Goal: Navigation & Orientation: Find specific page/section

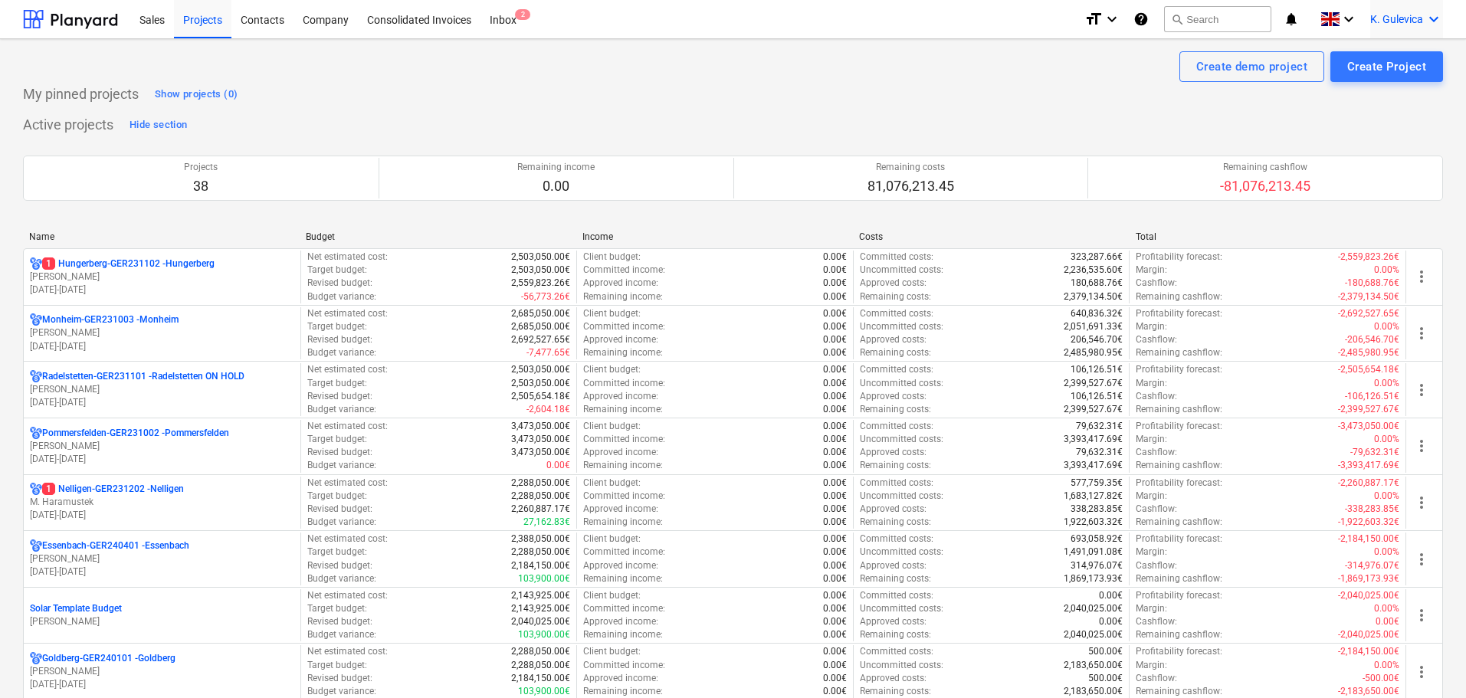
click at [1398, 15] on span "K. Gulevica" at bounding box center [1396, 19] width 53 height 12
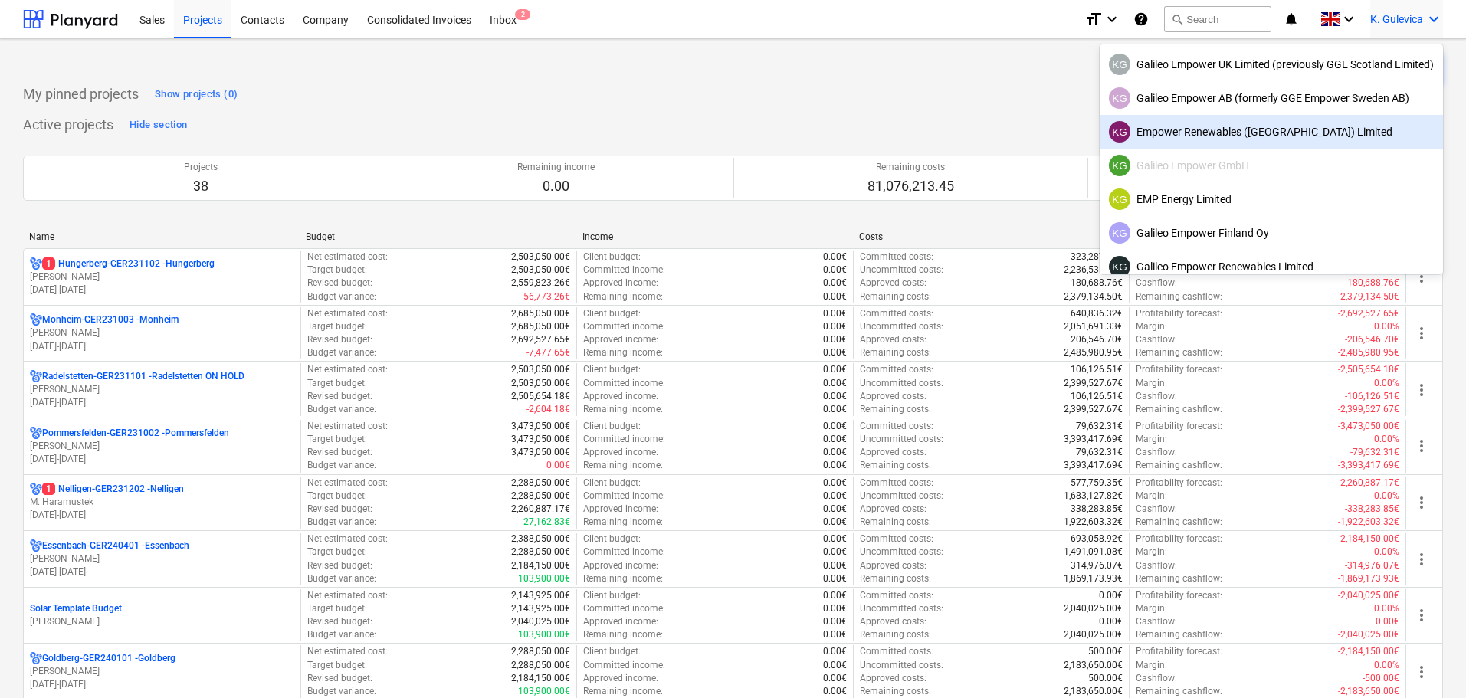
click at [744, 99] on div at bounding box center [733, 349] width 1466 height 698
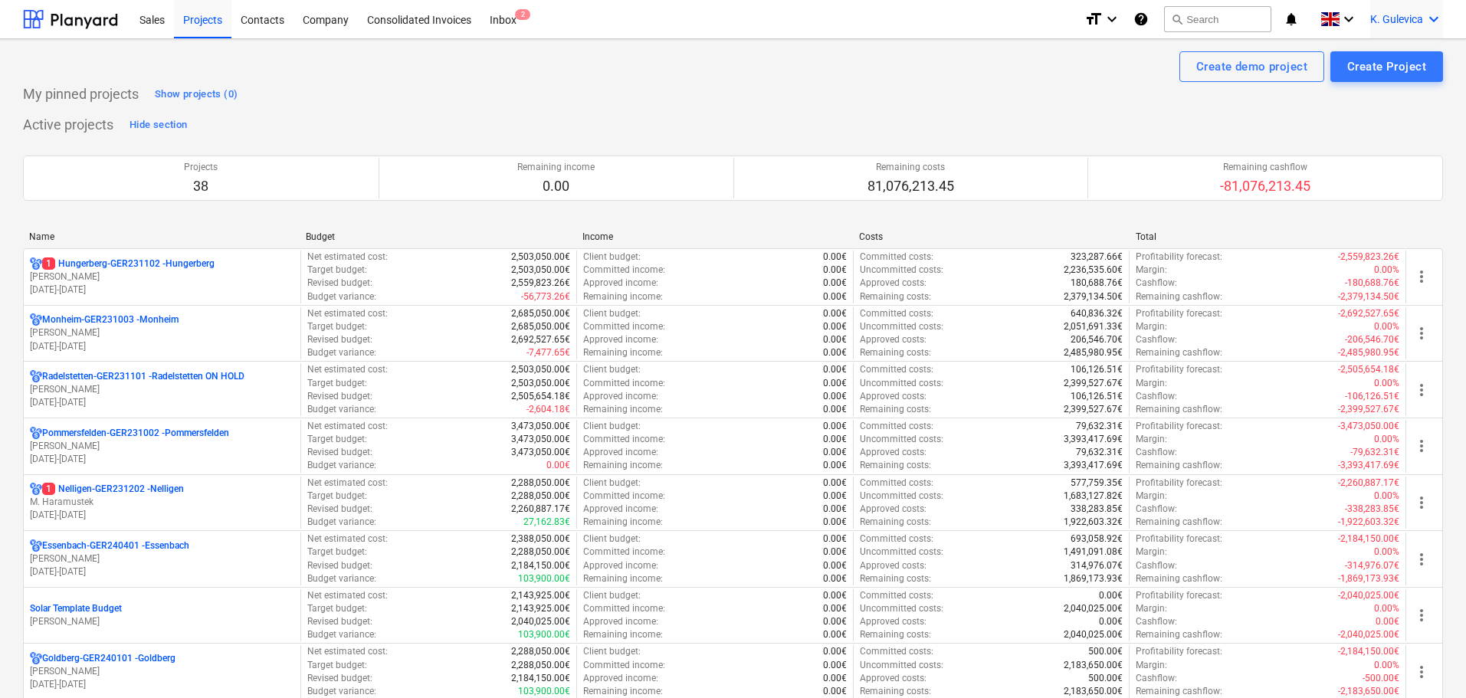
click at [1392, 10] on div "K. Gulevica keyboard_arrow_down" at bounding box center [1406, 19] width 73 height 38
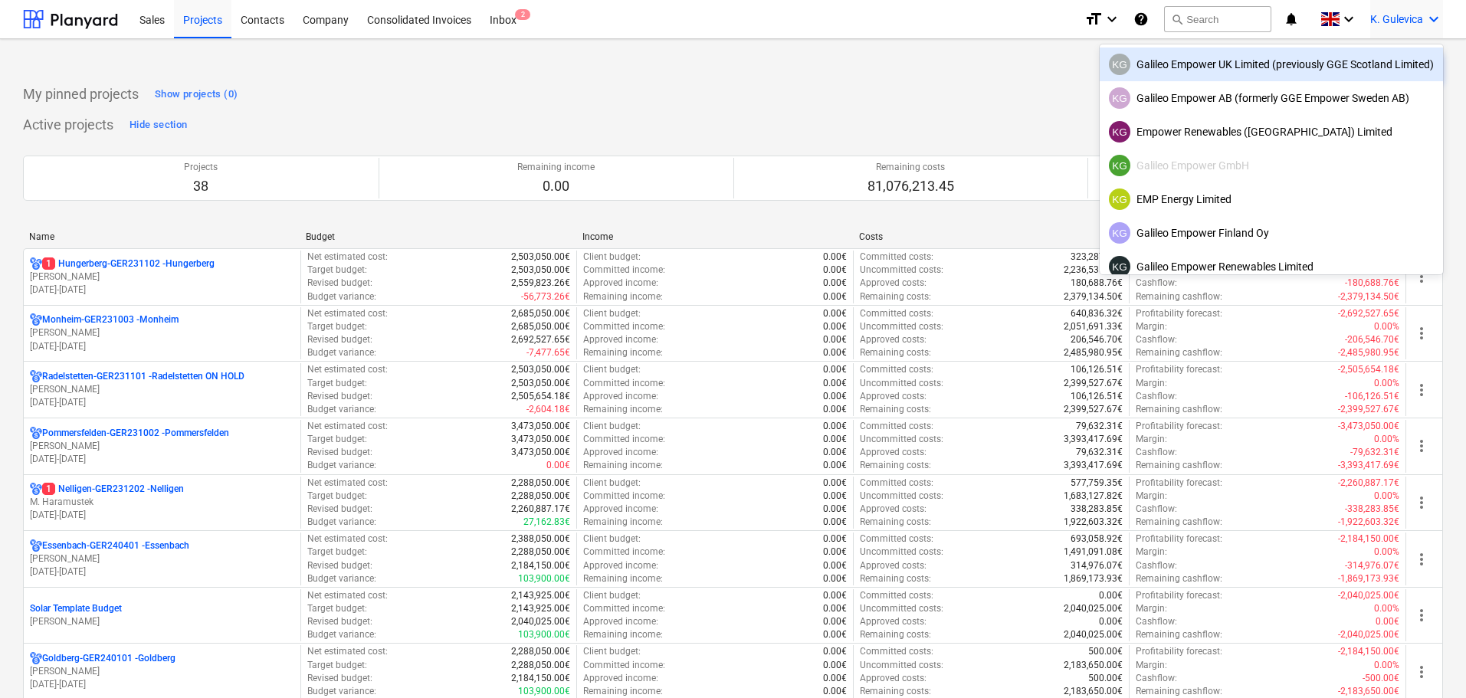
click at [1266, 61] on div "KG Galileo Empower UK Limited (previously GGE Scotland Limited)" at bounding box center [1271, 64] width 325 height 21
